Goal: Information Seeking & Learning: Learn about a topic

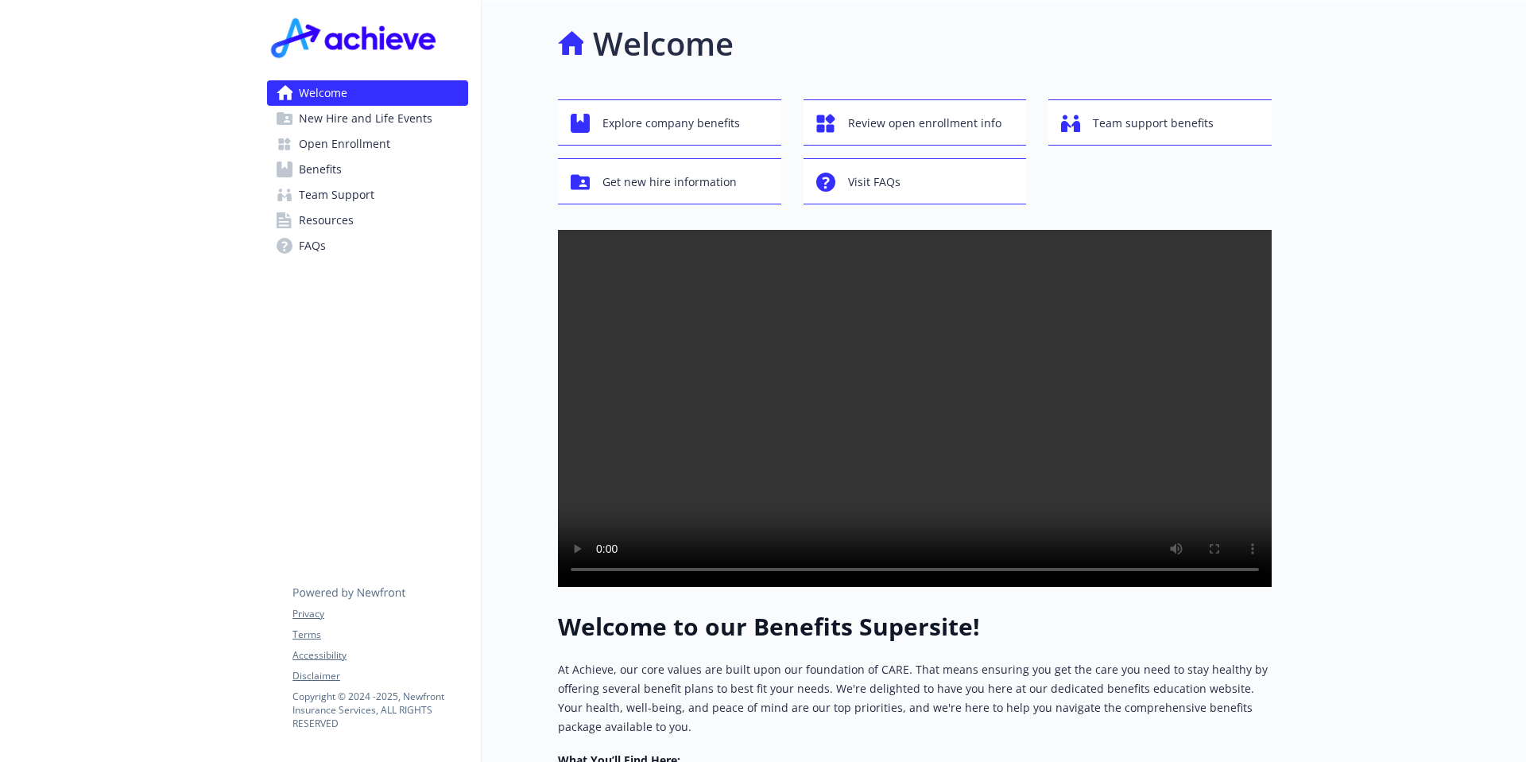
click at [342, 167] on link "Benefits" at bounding box center [367, 169] width 201 height 25
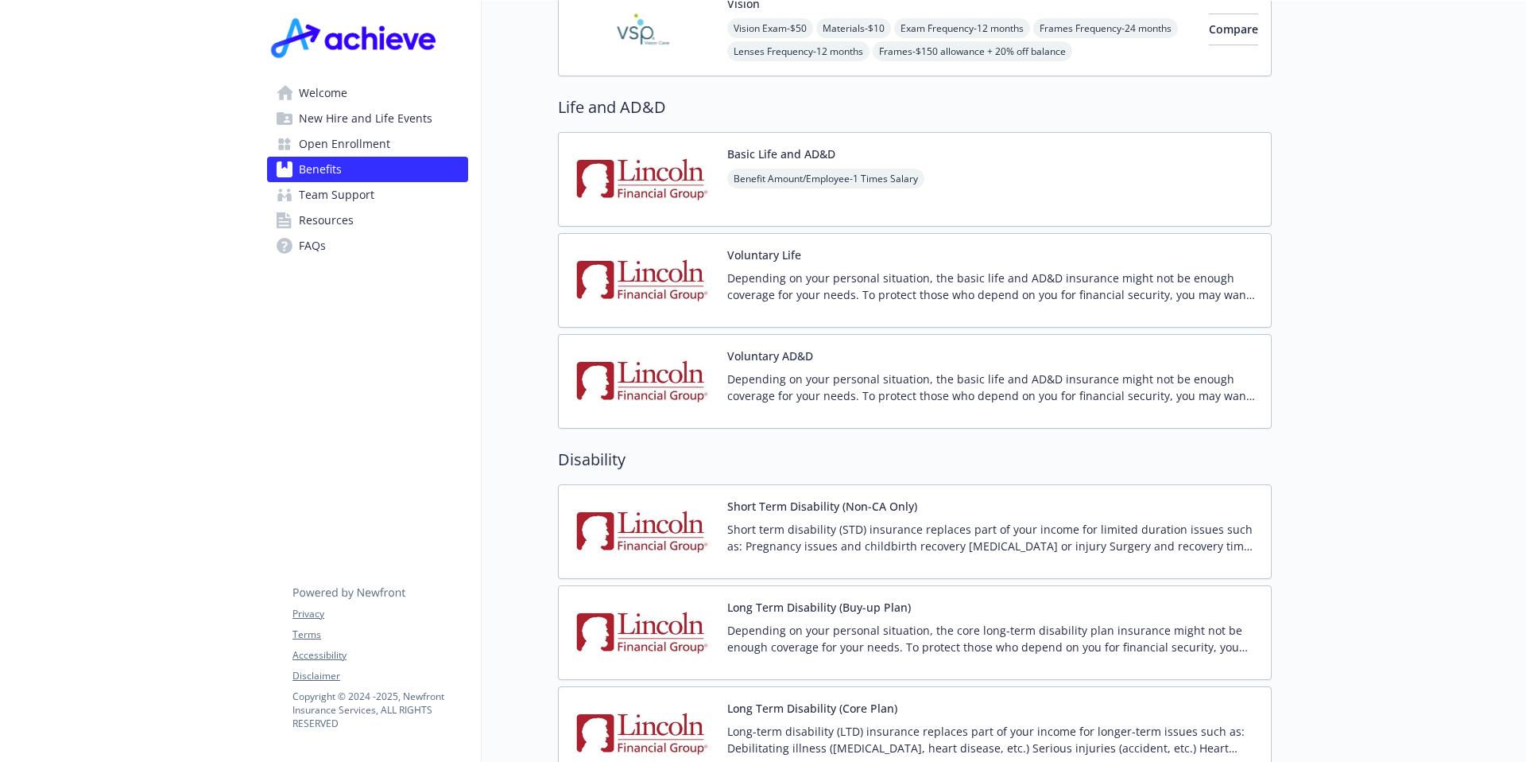
scroll to position [1123, 0]
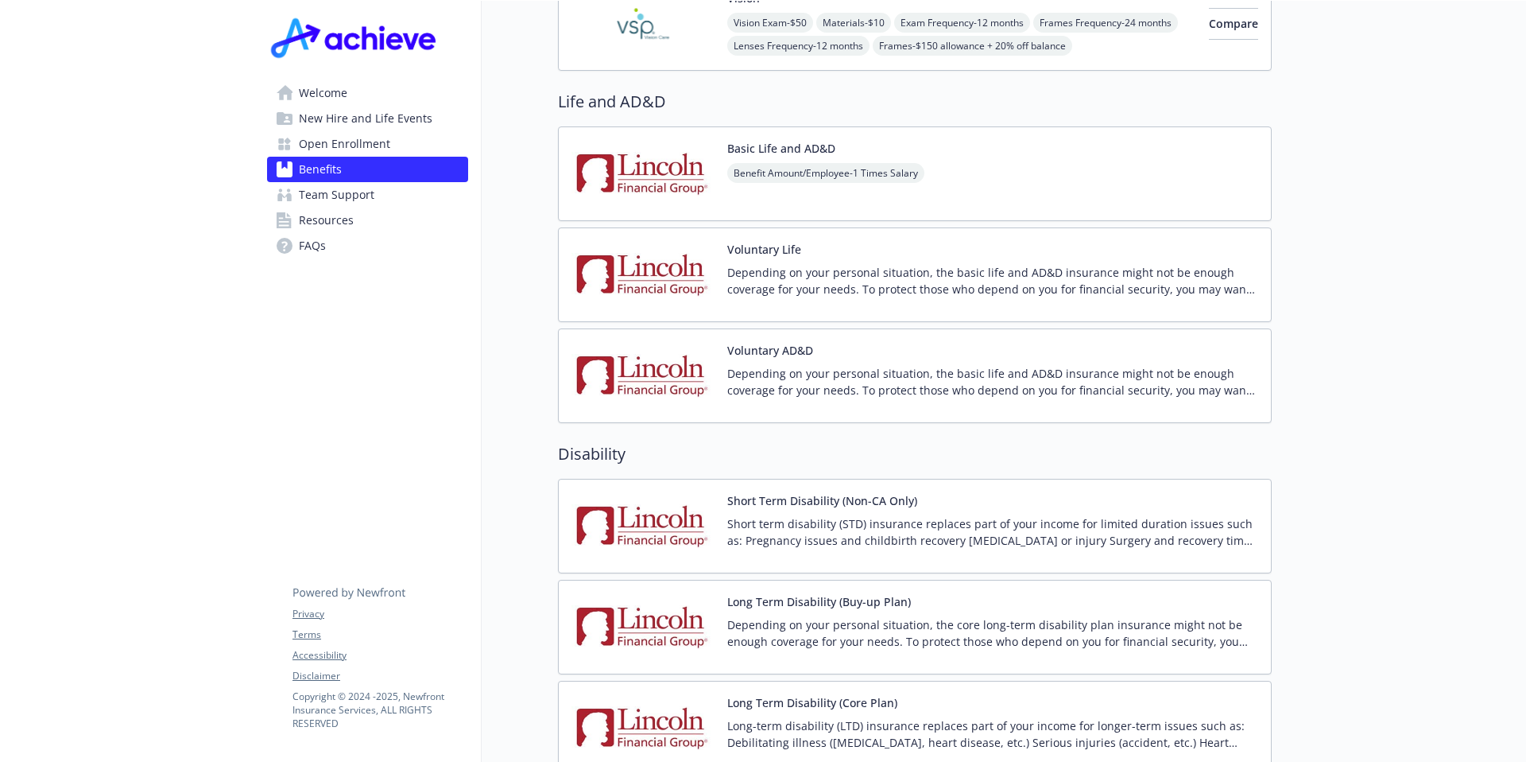
click at [1085, 518] on p "Short term disability (STD) insurance replaces part of your income for limited …" at bounding box center [992, 531] width 531 height 33
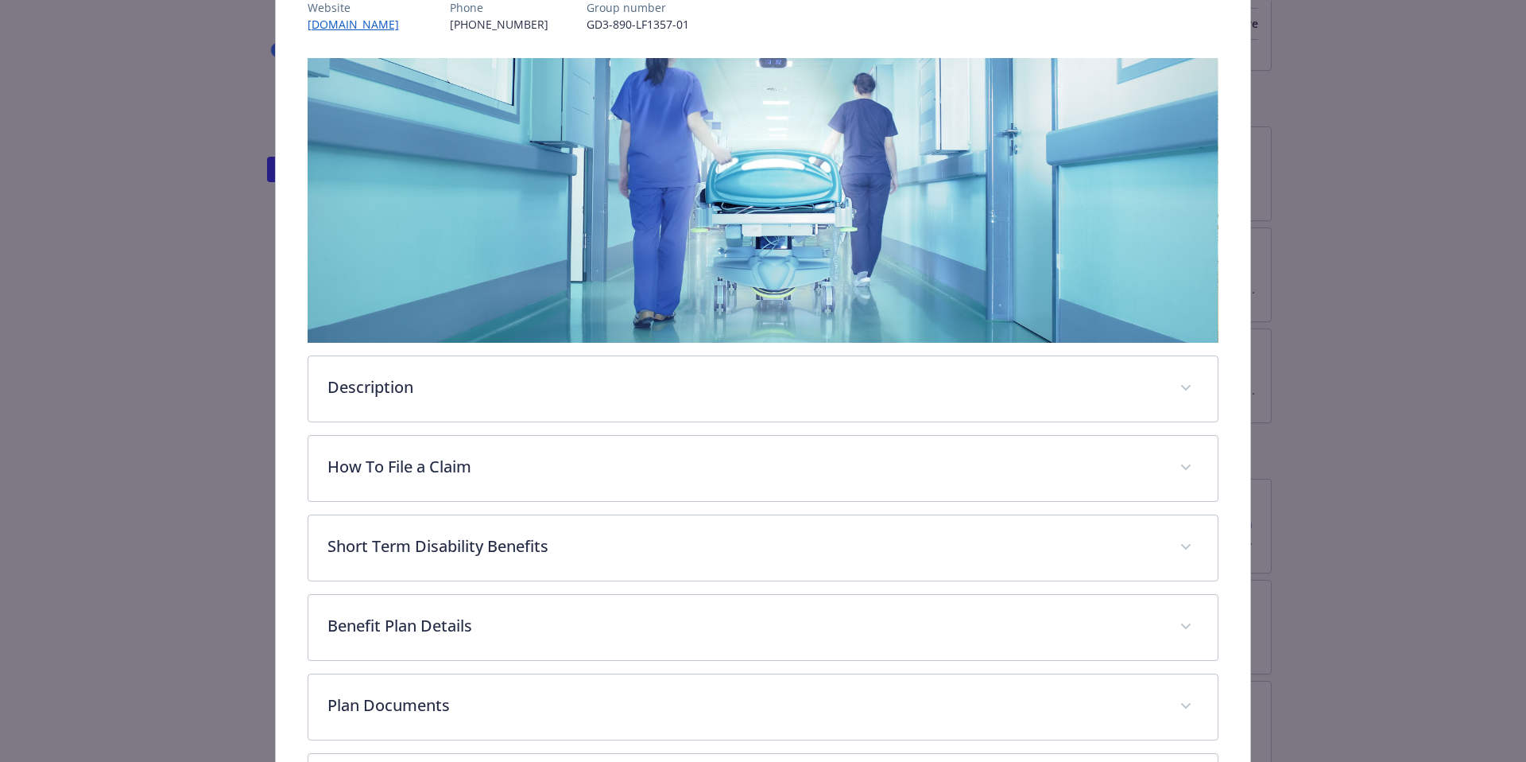
scroll to position [358, 0]
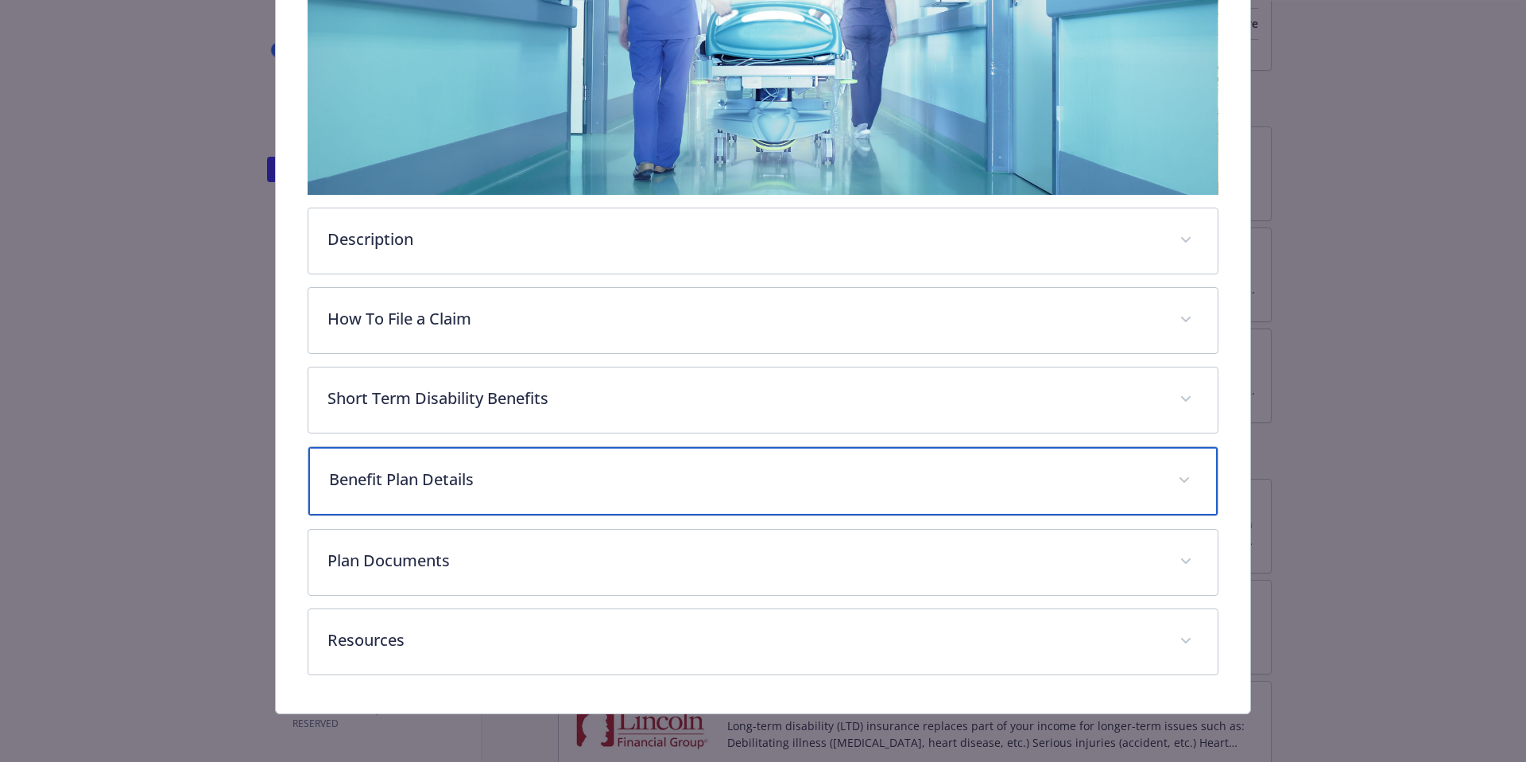
click at [918, 487] on p "Benefit Plan Details" at bounding box center [744, 479] width 831 height 24
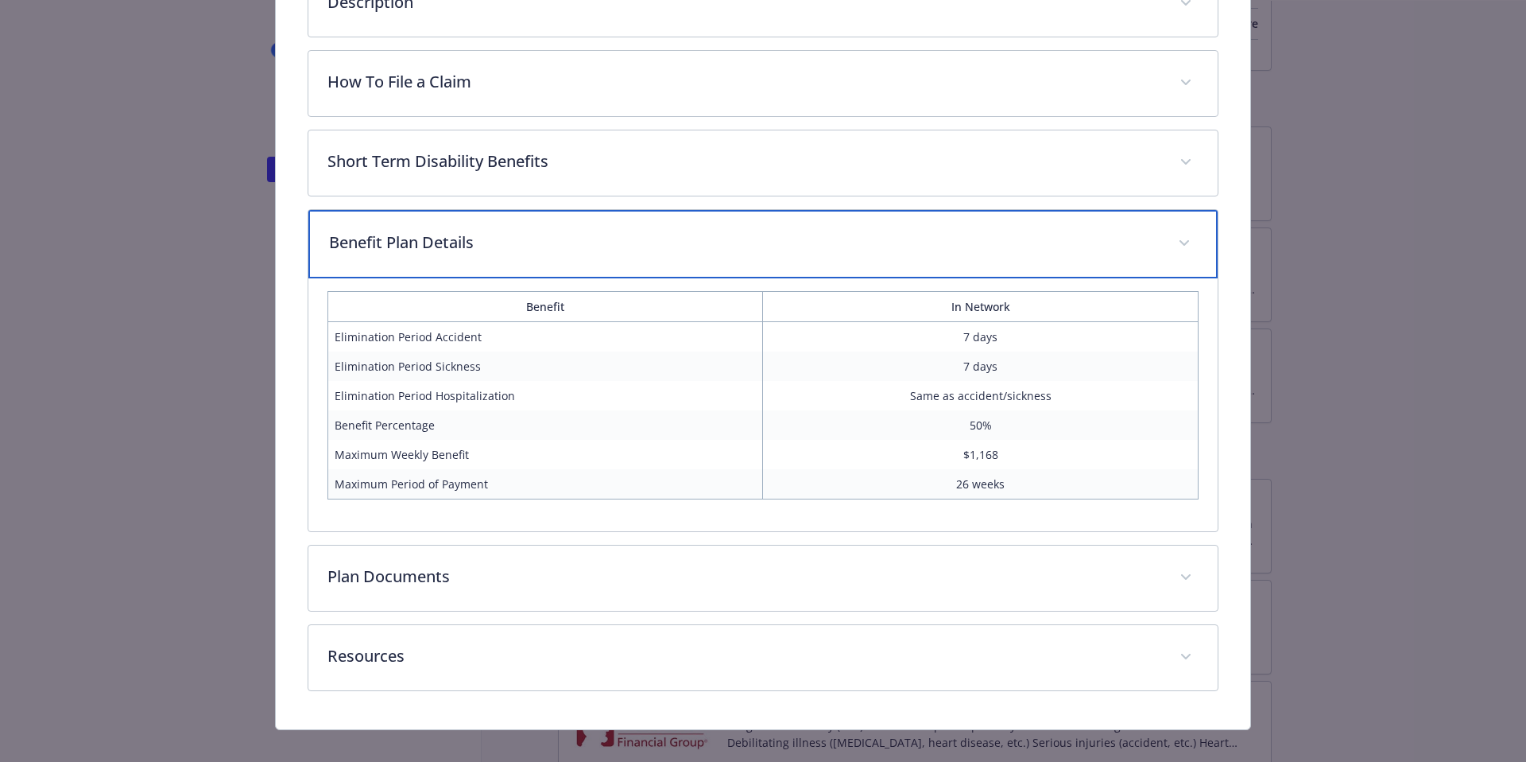
scroll to position [614, 0]
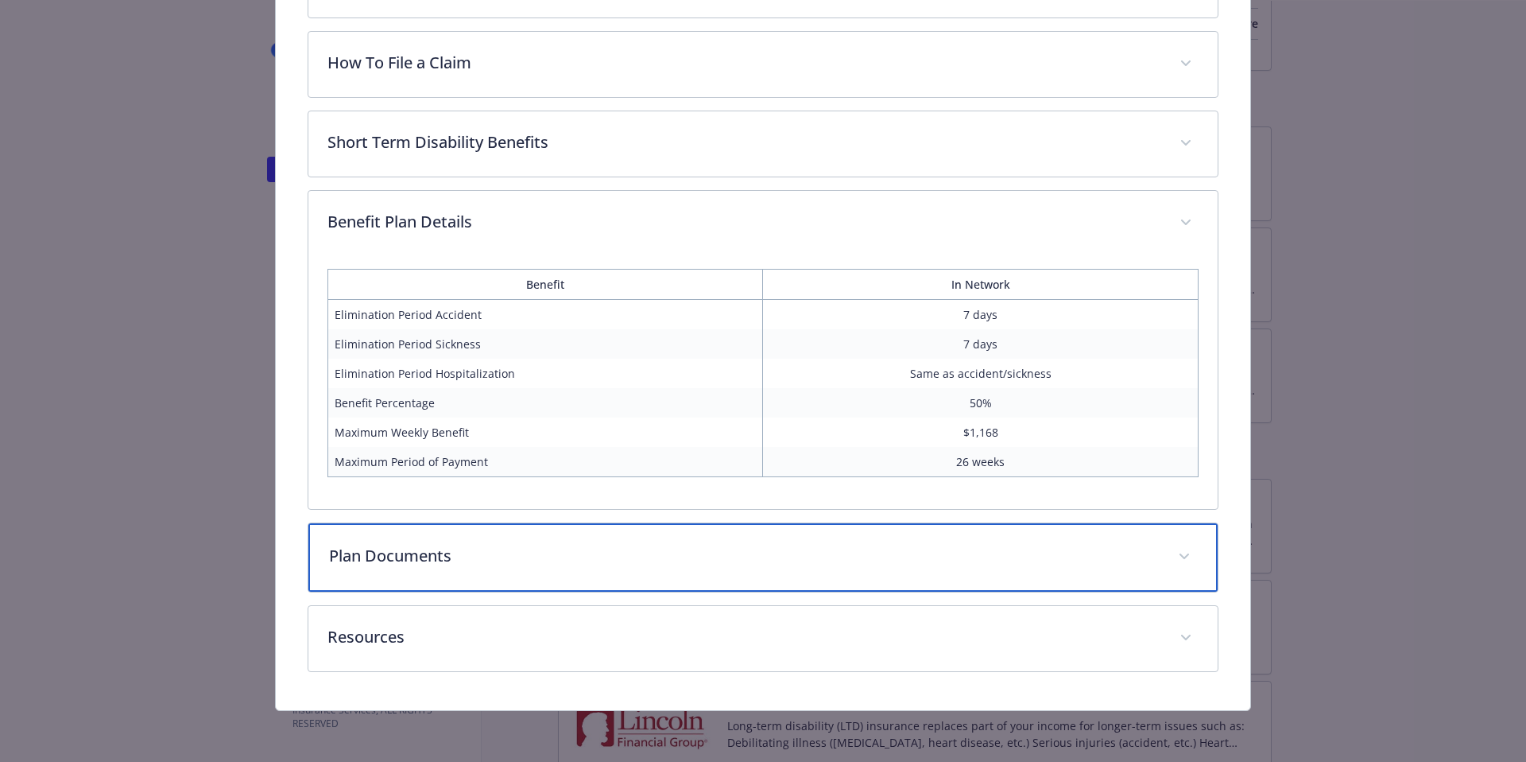
click at [1188, 564] on span "details for plan Disability - Short Term Disability (Non-CA Only) - Short Term …" at bounding box center [1184, 556] width 25 height 25
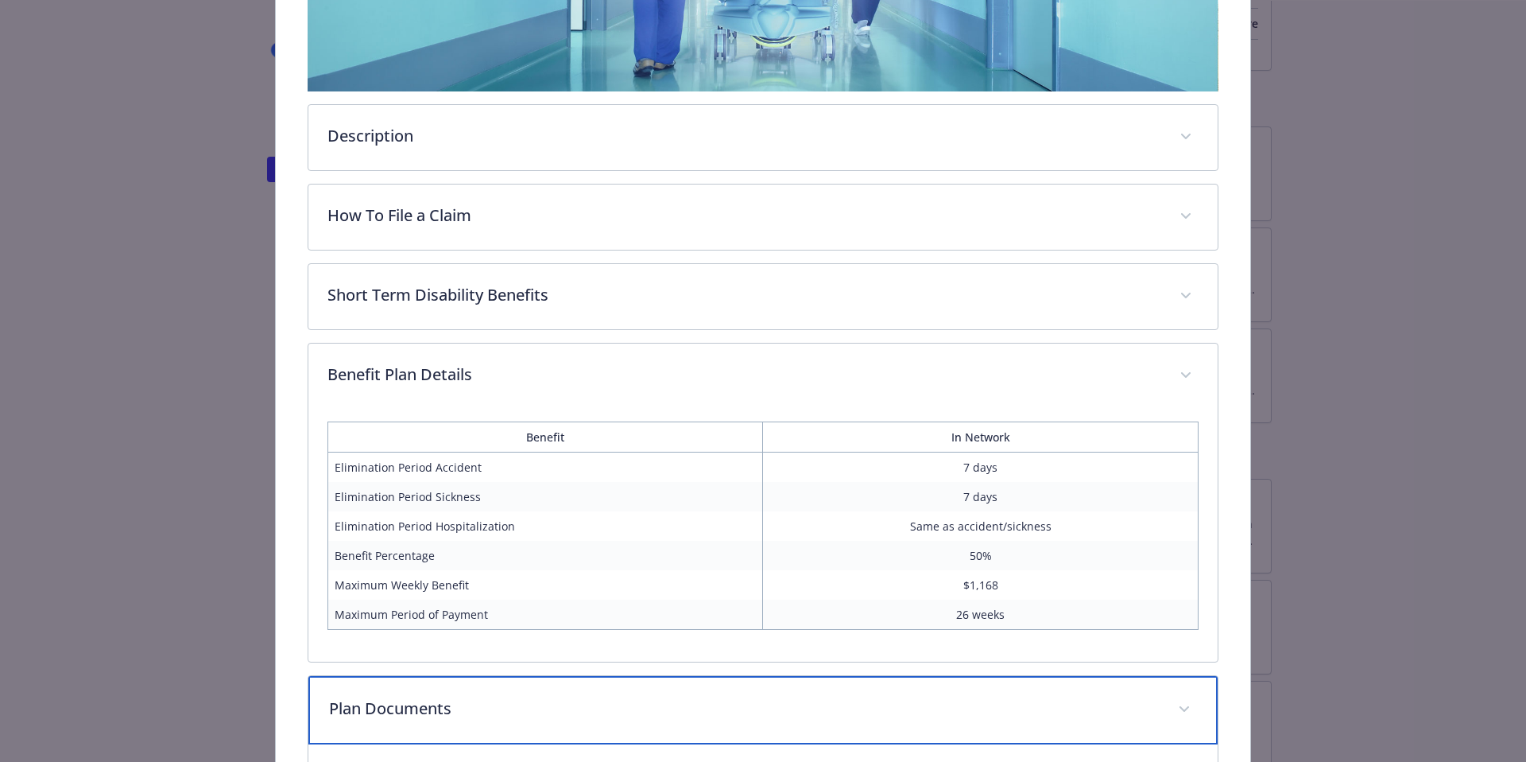
scroll to position [435, 0]
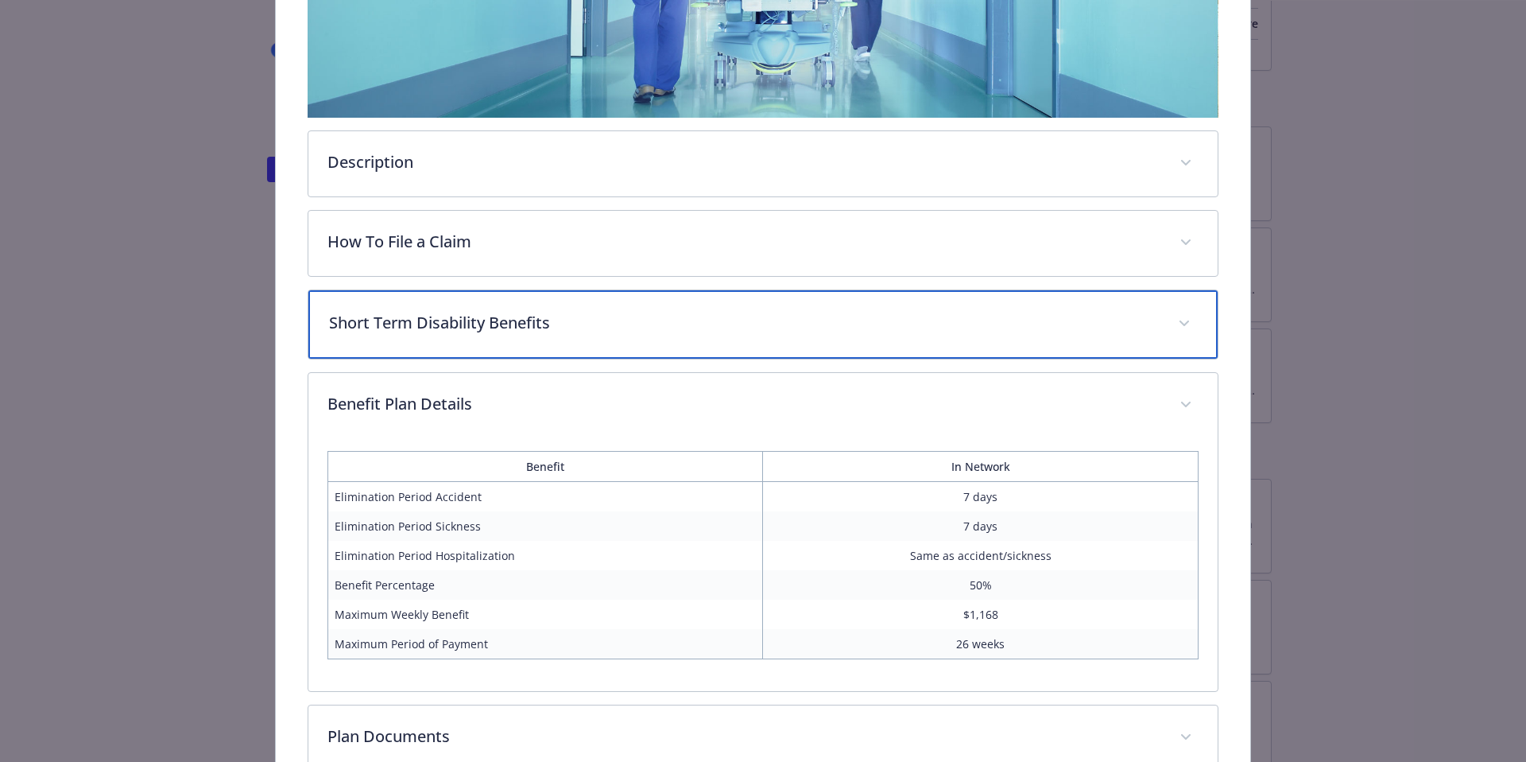
click at [1152, 323] on p "Short Term Disability Benefits" at bounding box center [744, 323] width 831 height 24
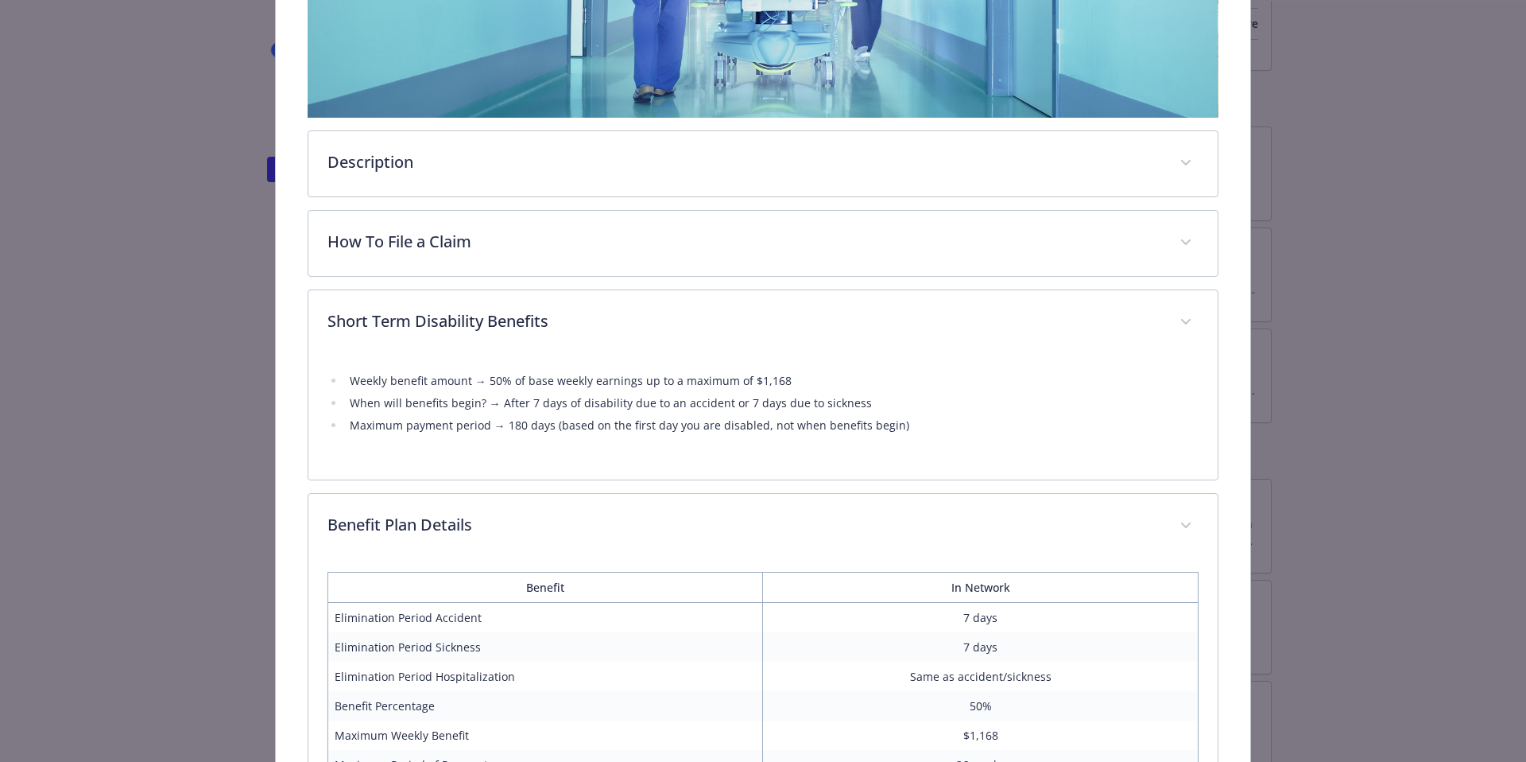
scroll to position [0, 0]
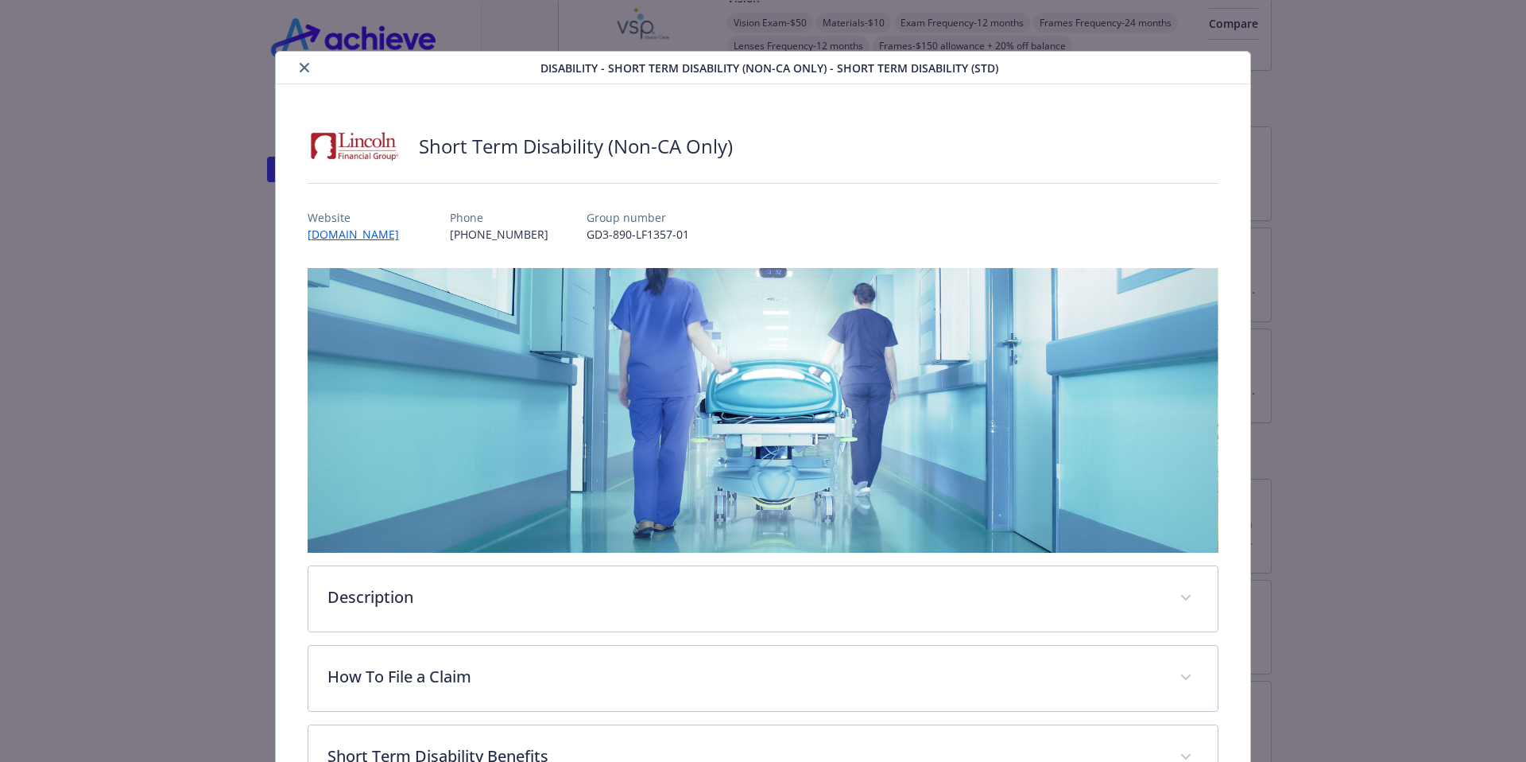
click at [308, 68] on icon "close" at bounding box center [305, 68] width 10 height 10
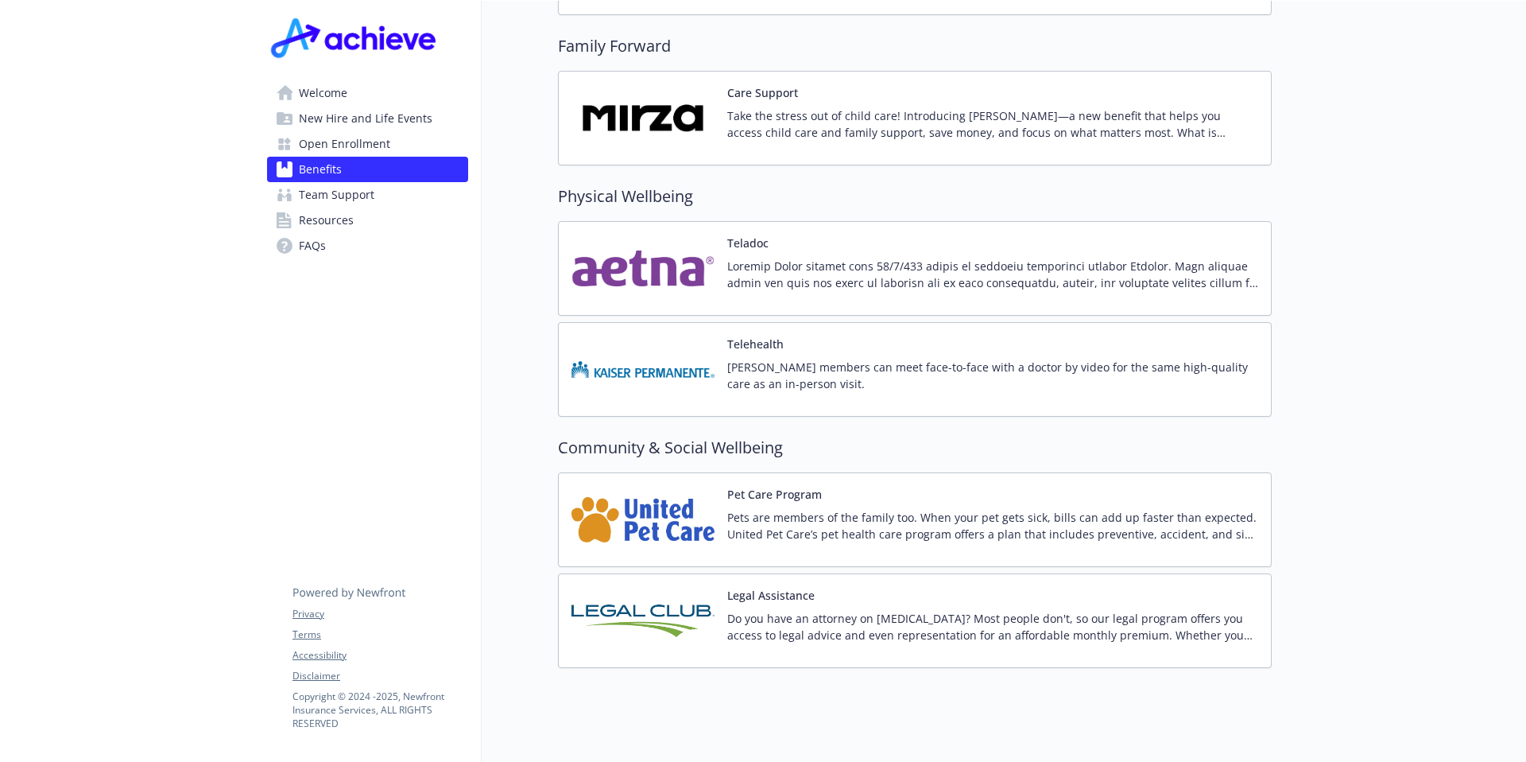
scroll to position [3146, 0]
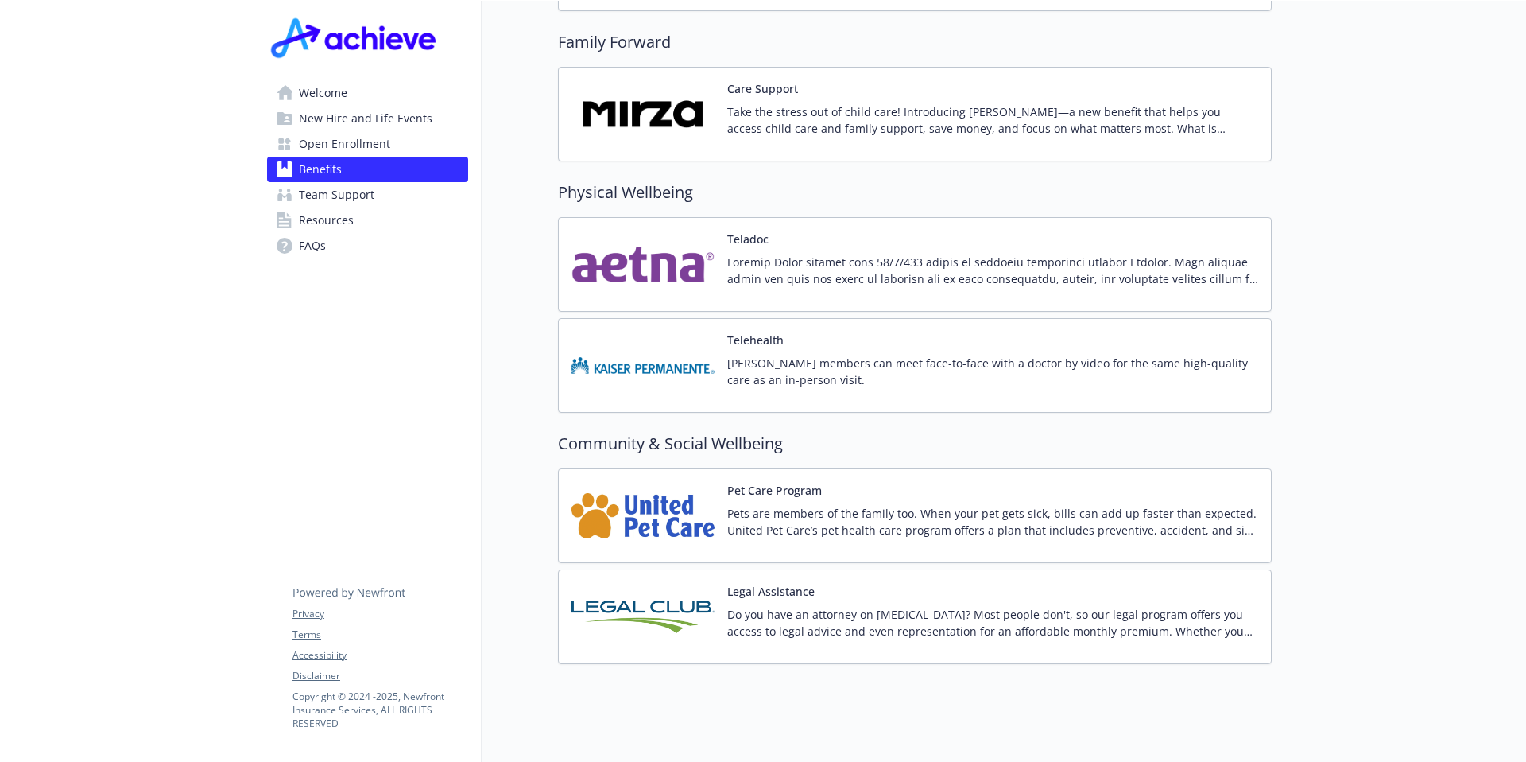
click at [843, 606] on p "Do you have an attorney on [MEDICAL_DATA]? Most people don't, so our legal prog…" at bounding box center [992, 622] width 531 height 33
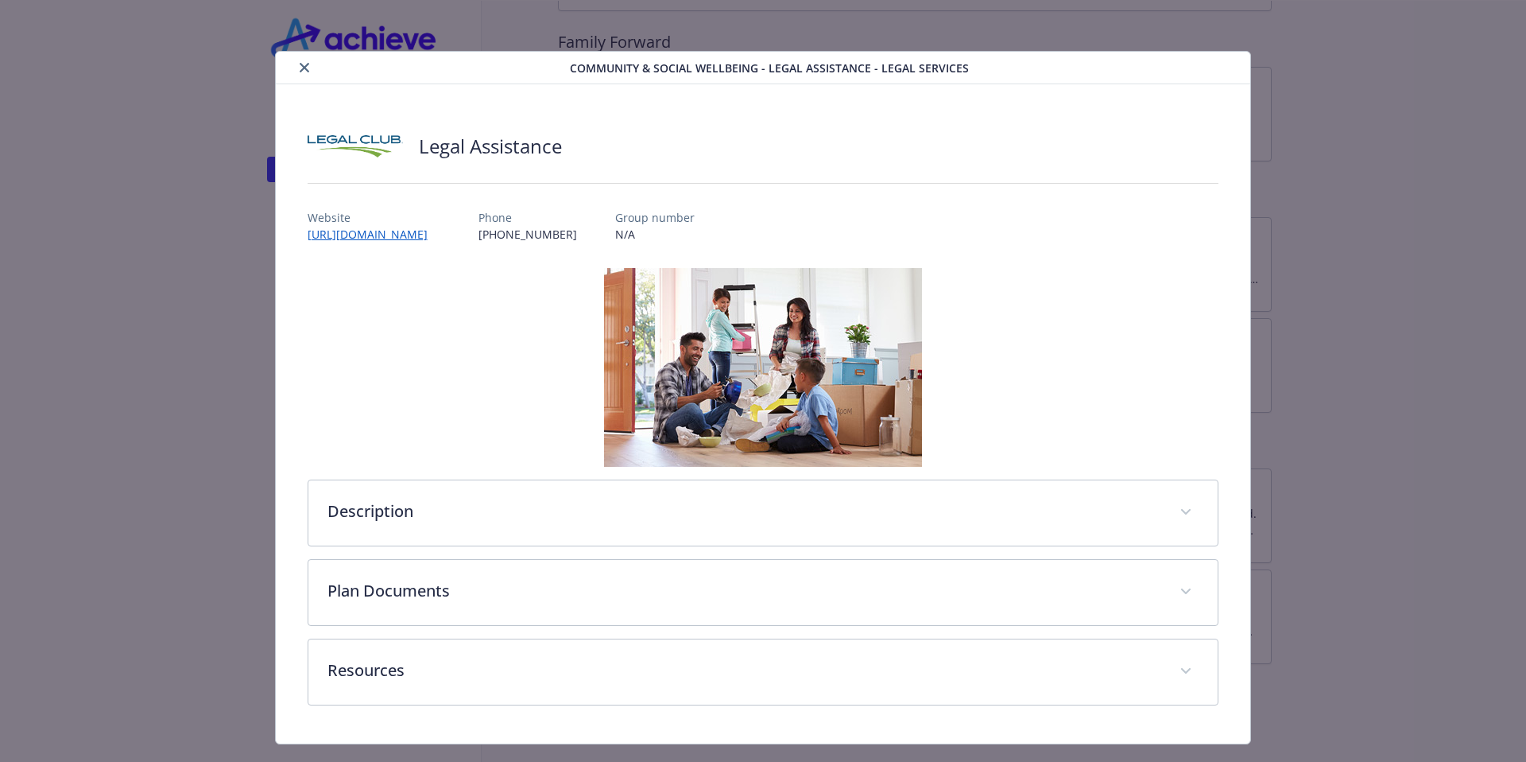
scroll to position [33, 0]
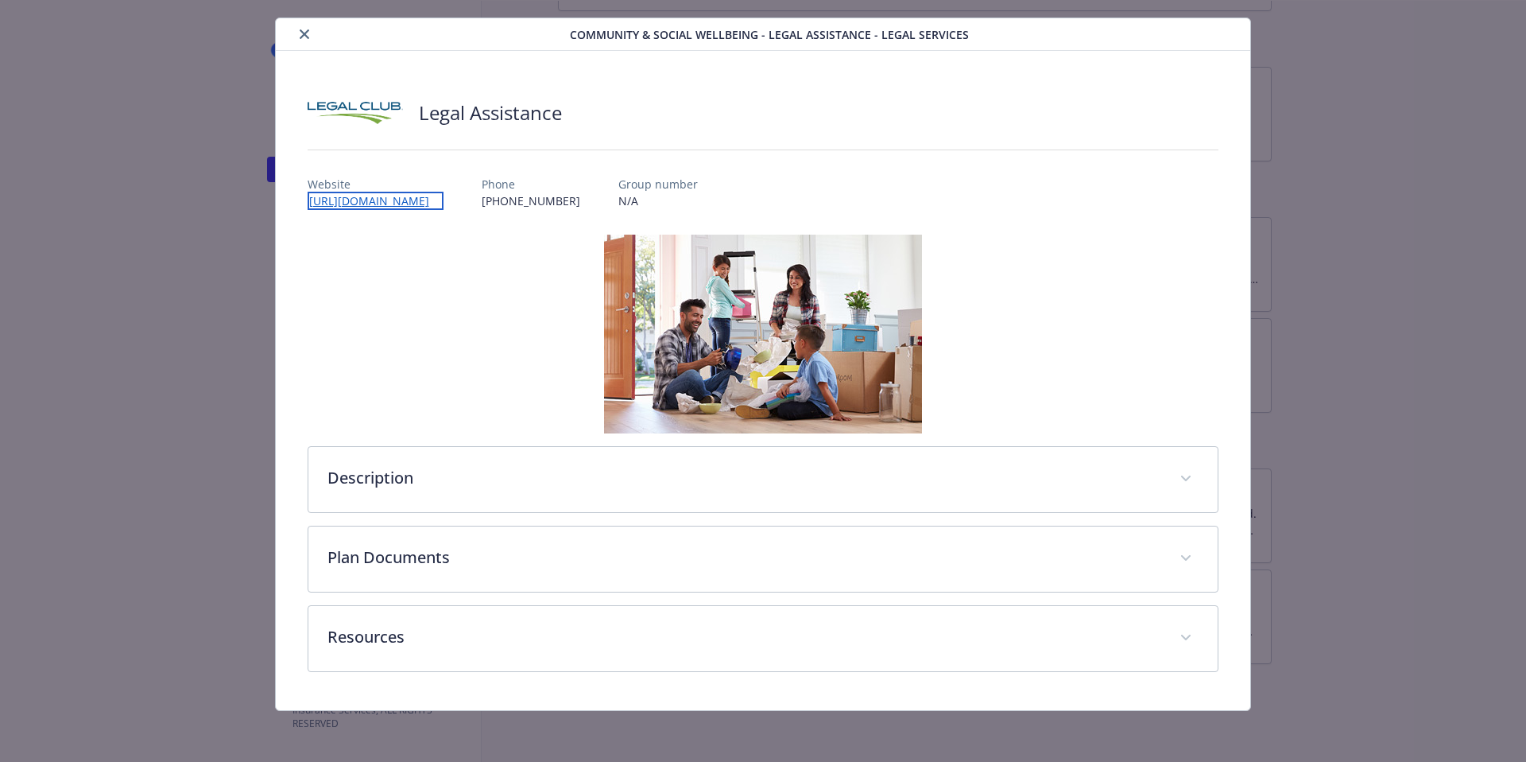
click at [348, 197] on link "[URL][DOMAIN_NAME]" at bounding box center [376, 201] width 136 height 18
